Goal: Navigation & Orientation: Find specific page/section

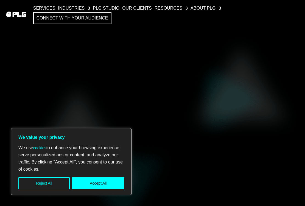
click at [104, 181] on button "Accept All" at bounding box center [98, 183] width 52 height 12
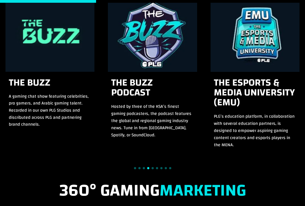
scroll to position [521, 0]
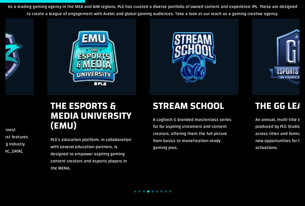
click at [68, 101] on h3 "The eSports & Media University (EMU)" at bounding box center [91, 118] width 82 height 35
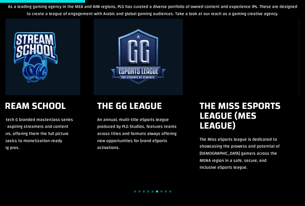
click at [125, 116] on div "An annual, multi-title eSports league produced by PLG Studios, features teams a…" at bounding box center [138, 133] width 82 height 35
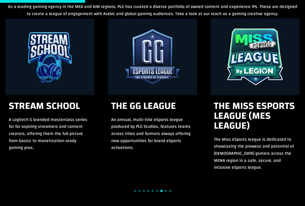
click at [214, 108] on h3 "The Miss eSports League (MES League)" at bounding box center [255, 118] width 82 height 35
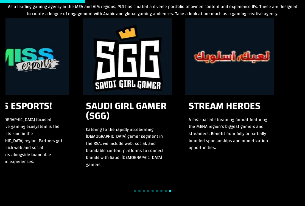
click at [72, 116] on div "Stream School A Logitech G branded masterclass series for for aspiring streamer…" at bounding box center [152, 97] width 294 height 159
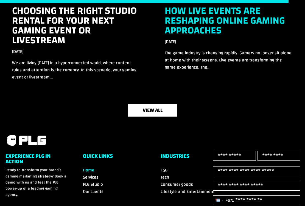
scroll to position [1869, 0]
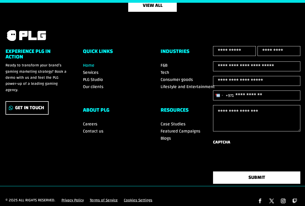
click at [178, 127] on span "Featured Campaigns" at bounding box center [180, 131] width 40 height 8
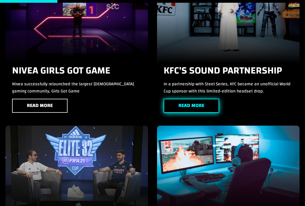
scroll to position [384, 0]
